Goal: Information Seeking & Learning: Learn about a topic

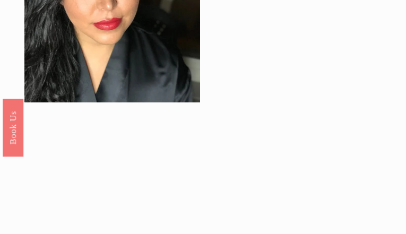
scroll to position [796, 0]
